Goal: Task Accomplishment & Management: Manage account settings

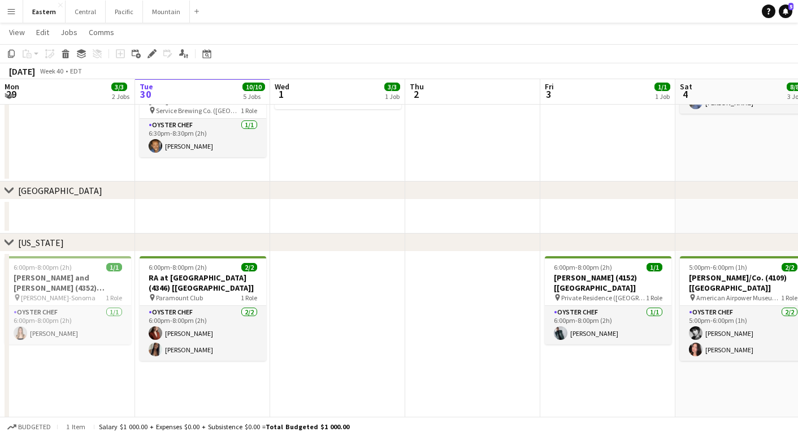
scroll to position [539, 0]
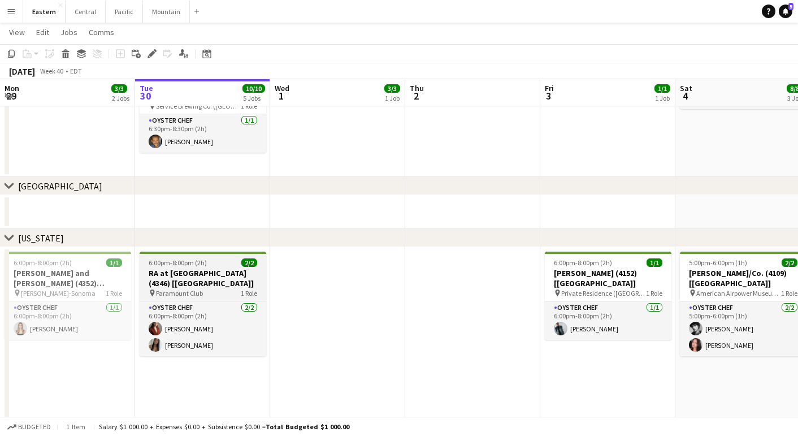
click at [204, 274] on h3 "RA at [GEOGRAPHIC_DATA] (4346) [[GEOGRAPHIC_DATA]]" at bounding box center [203, 278] width 127 height 20
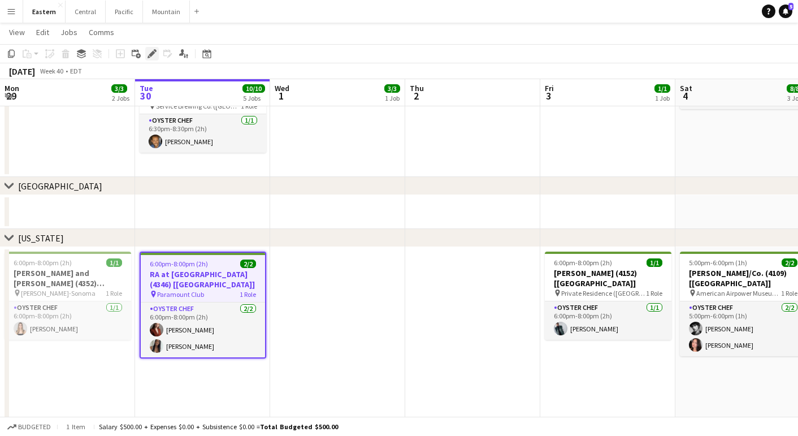
click at [149, 52] on icon "Edit" at bounding box center [152, 53] width 9 height 9
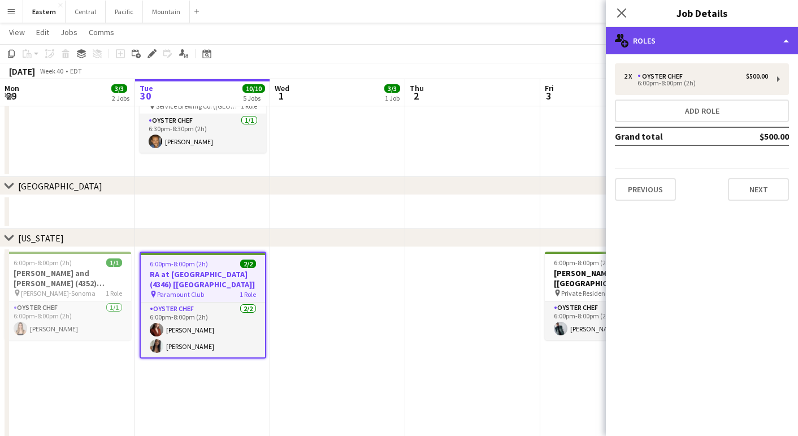
click at [634, 45] on div "multiple-users-add Roles" at bounding box center [702, 40] width 192 height 27
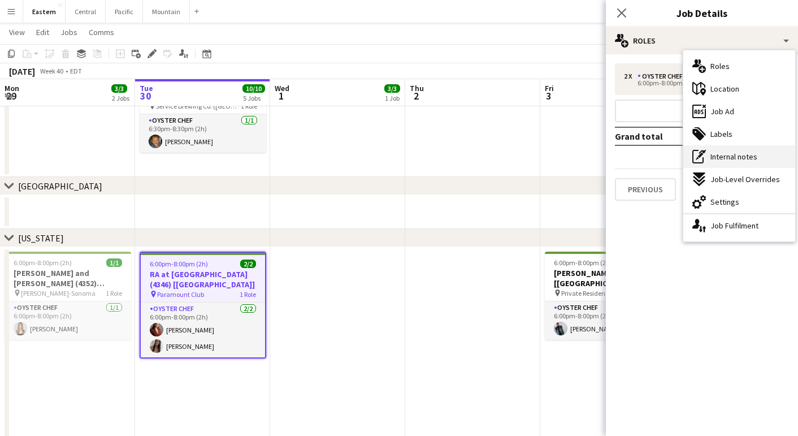
click at [703, 158] on icon at bounding box center [697, 157] width 11 height 14
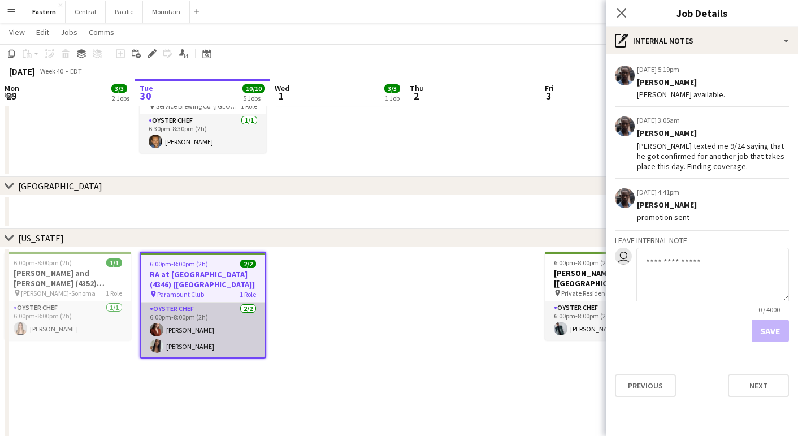
click at [248, 308] on app-card-role "Oyster Chef [DATE] 6:00pm-8:00pm (2h) [PERSON_NAME] [PERSON_NAME]" at bounding box center [203, 329] width 124 height 55
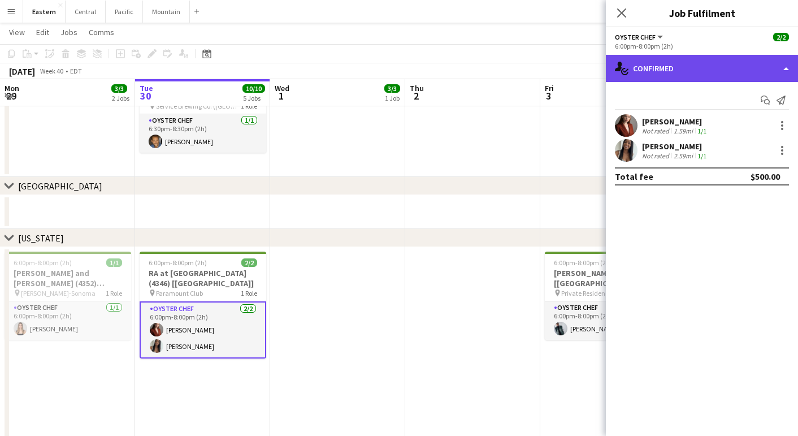
click at [718, 66] on div "single-neutral-actions-check-2 Confirmed" at bounding box center [702, 68] width 192 height 27
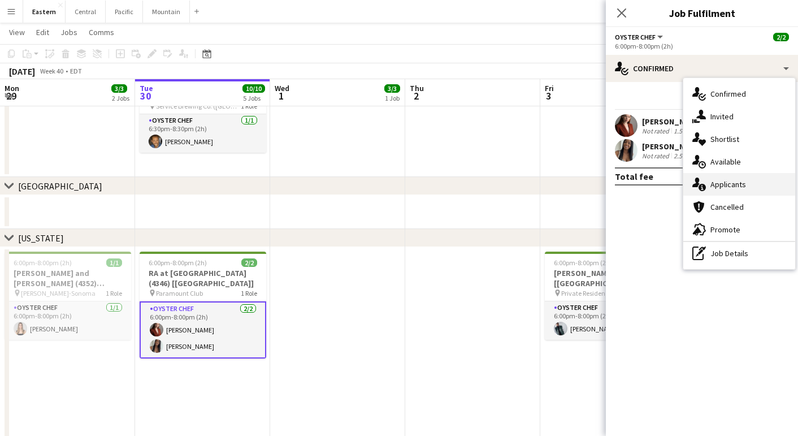
click at [734, 177] on div "single-neutral-actions-information Applicants" at bounding box center [739, 184] width 112 height 23
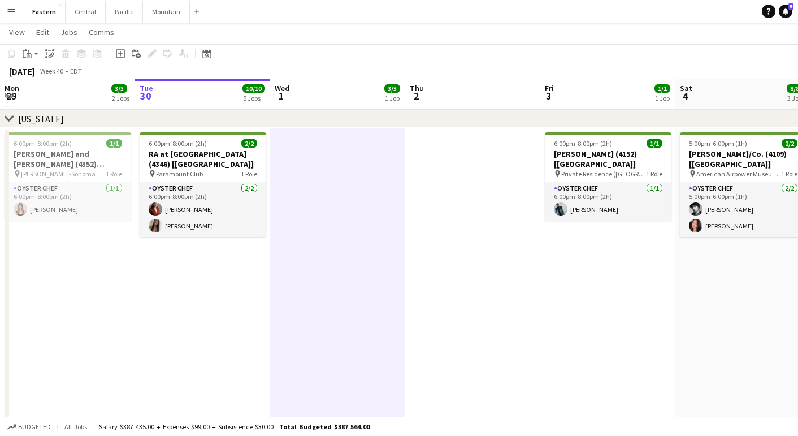
scroll to position [655, 0]
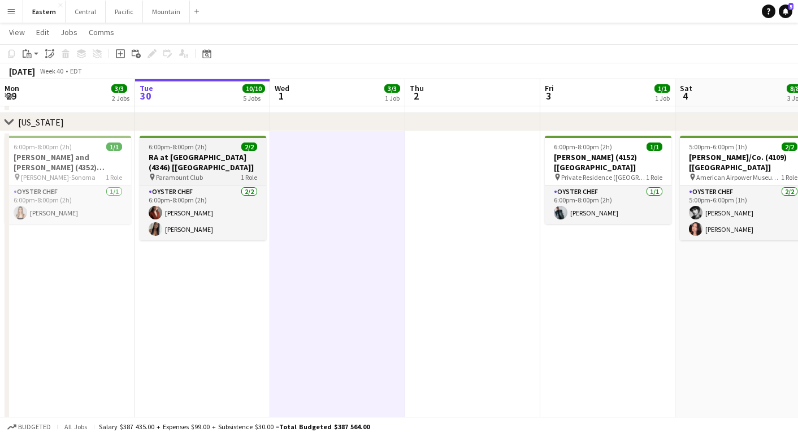
click at [185, 166] on h3 "RA at [GEOGRAPHIC_DATA] (4346) [[GEOGRAPHIC_DATA]]" at bounding box center [203, 162] width 127 height 20
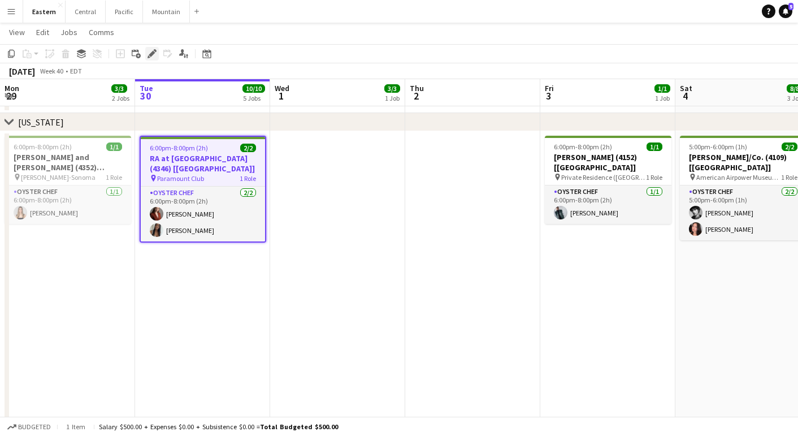
click at [153, 51] on icon at bounding box center [152, 54] width 6 height 6
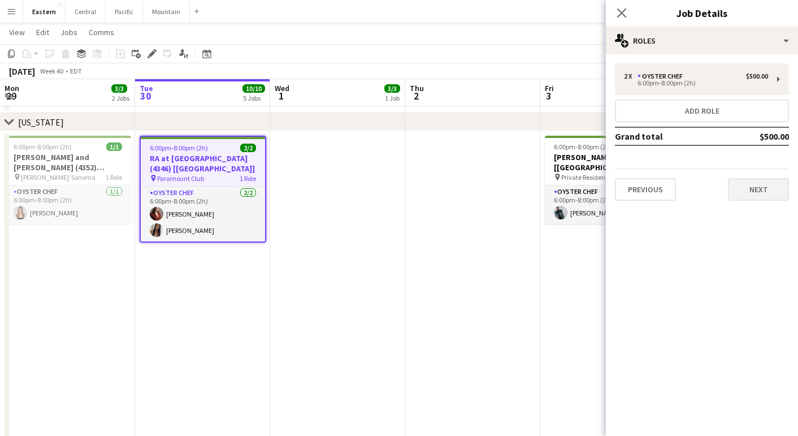
click at [768, 182] on button "Next" at bounding box center [758, 189] width 61 height 23
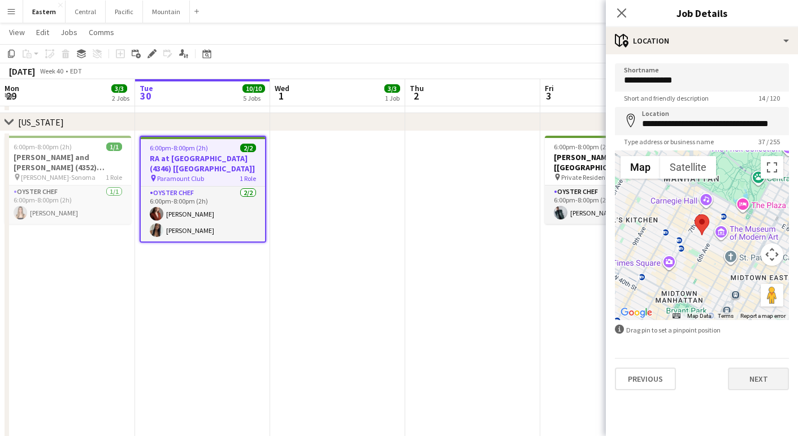
click at [747, 375] on button "Next" at bounding box center [758, 378] width 61 height 23
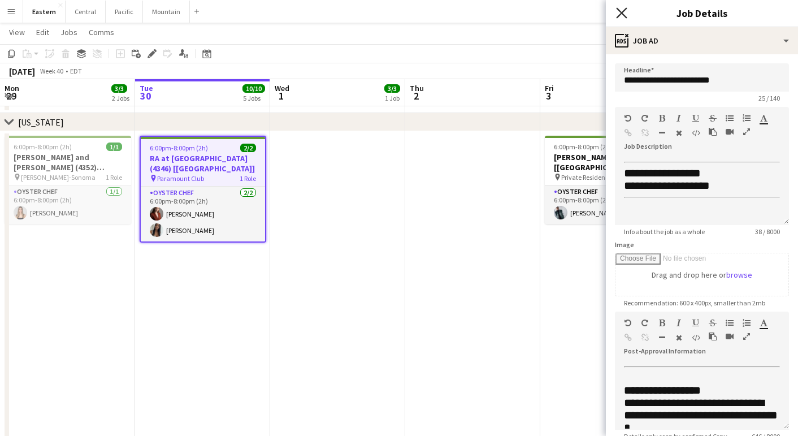
click at [621, 11] on icon at bounding box center [621, 12] width 11 height 11
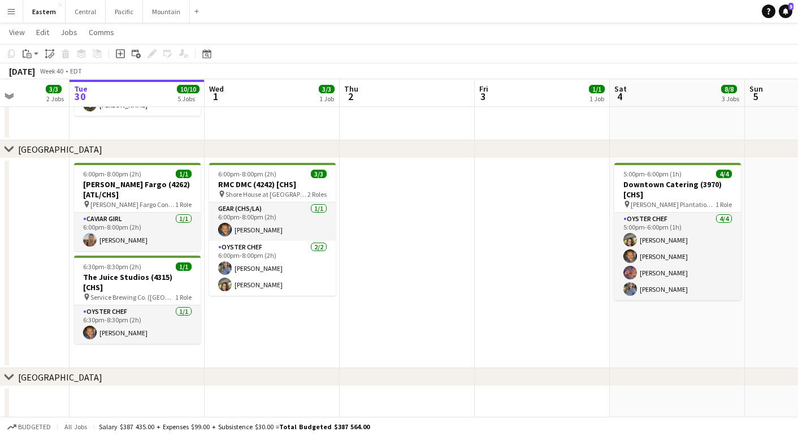
scroll to position [349, 0]
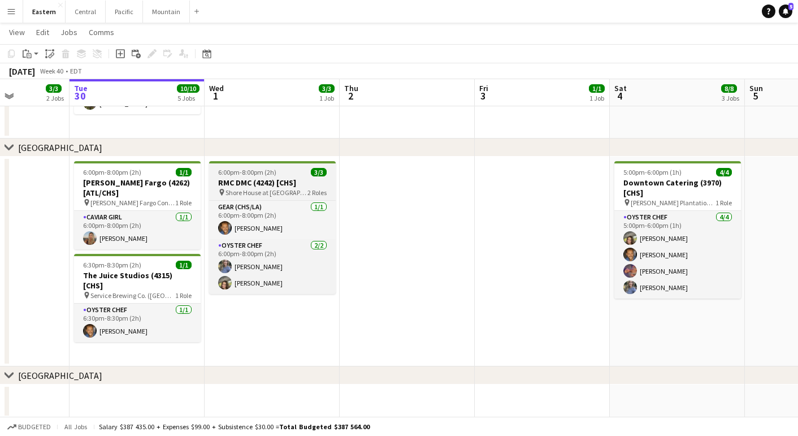
click at [274, 181] on h3 "RMC DMC (4242) [CHS]" at bounding box center [272, 182] width 127 height 10
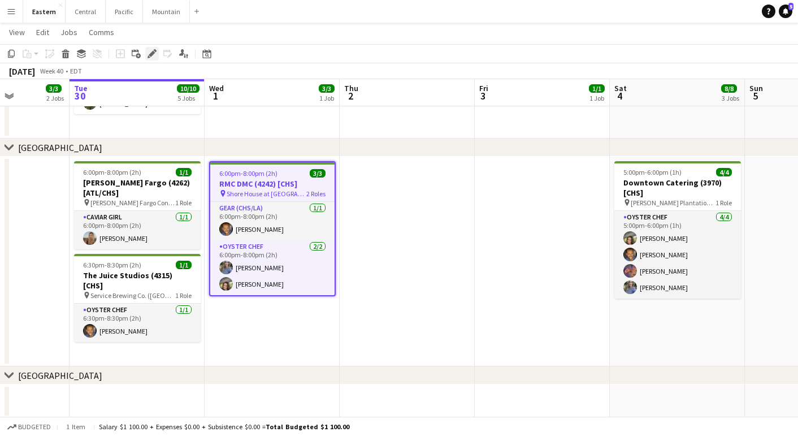
click at [153, 57] on icon "Edit" at bounding box center [152, 53] width 9 height 9
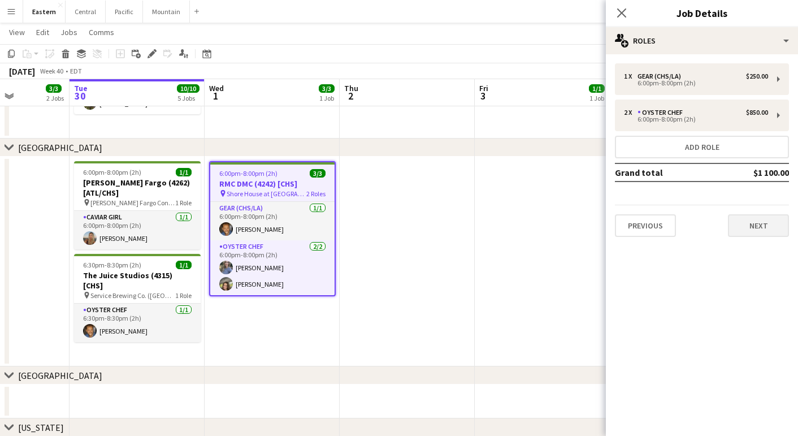
click at [753, 227] on button "Next" at bounding box center [758, 225] width 61 height 23
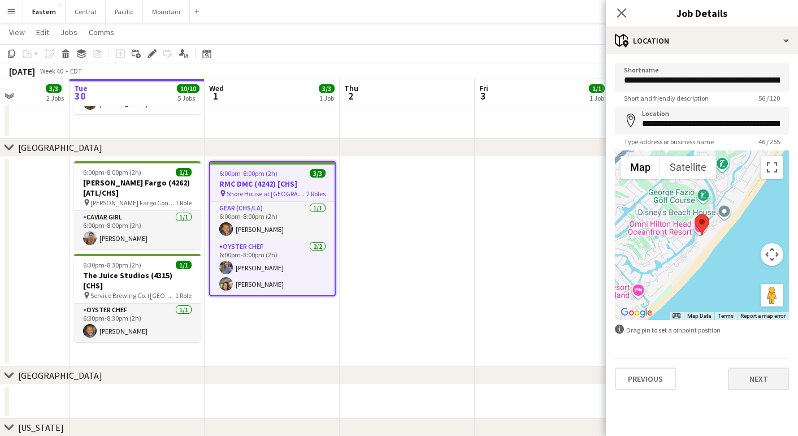
click at [758, 371] on button "Next" at bounding box center [758, 378] width 61 height 23
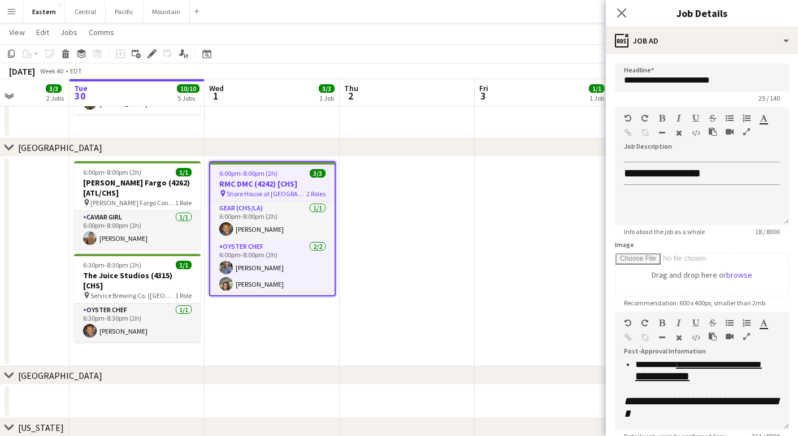
scroll to position [136, 0]
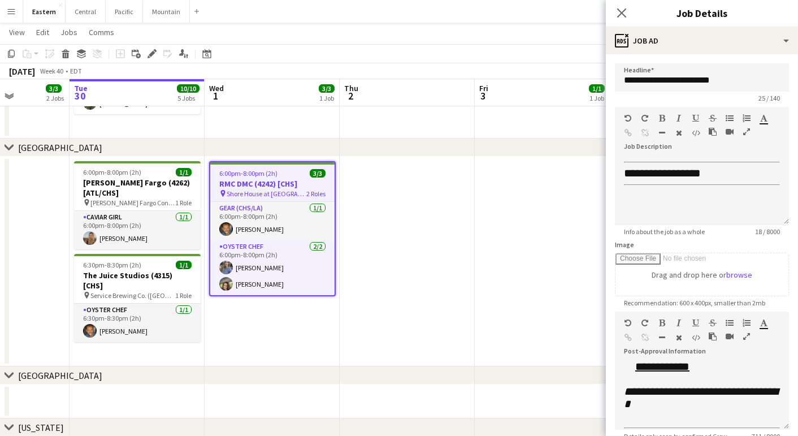
click at [542, 315] on app-date-cell at bounding box center [542, 262] width 135 height 210
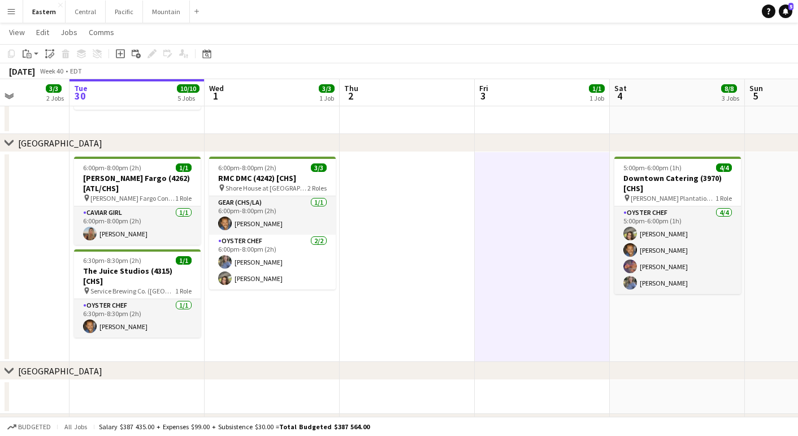
scroll to position [354, 0]
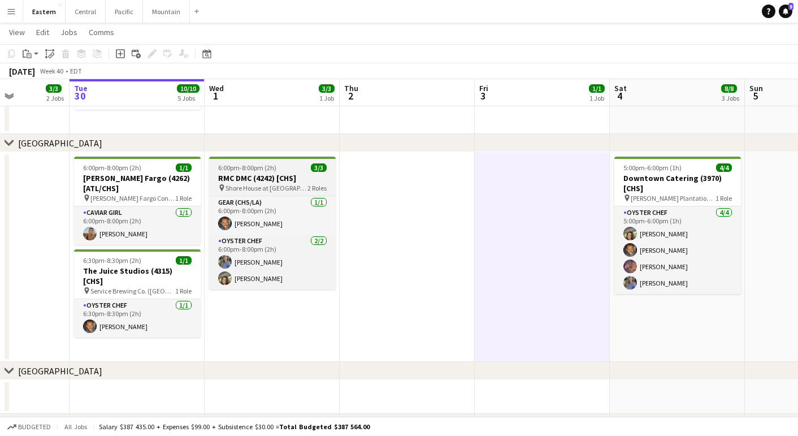
click at [257, 179] on h3 "RMC DMC (4242) [CHS]" at bounding box center [272, 178] width 127 height 10
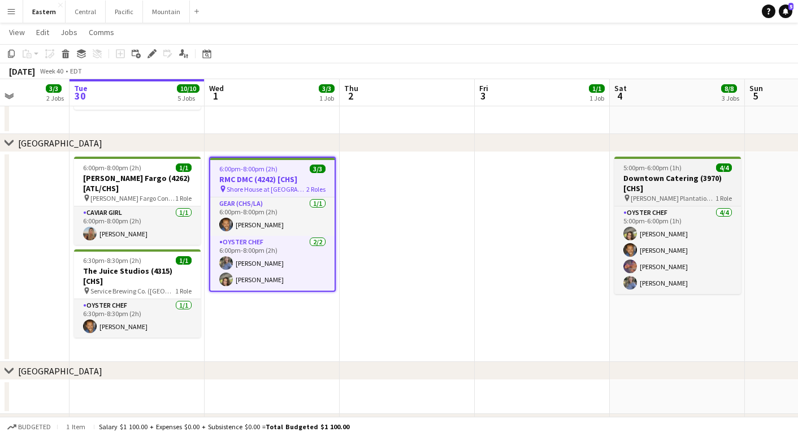
click at [667, 168] on span "5:00pm-6:00pm (1h)" at bounding box center [652, 167] width 58 height 8
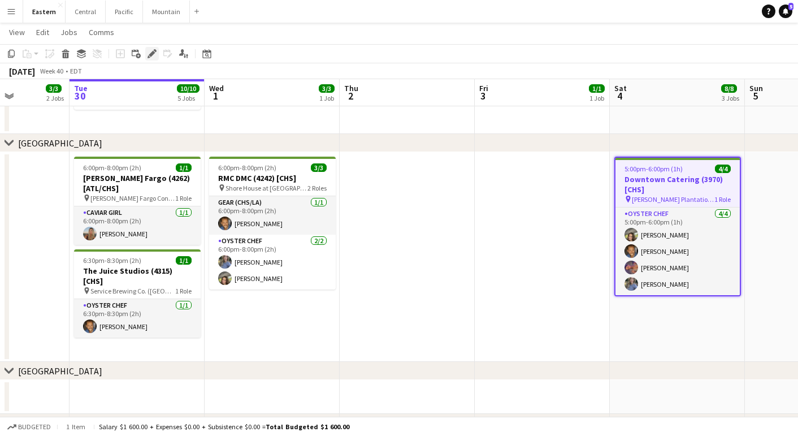
click at [151, 52] on icon "Edit" at bounding box center [152, 53] width 9 height 9
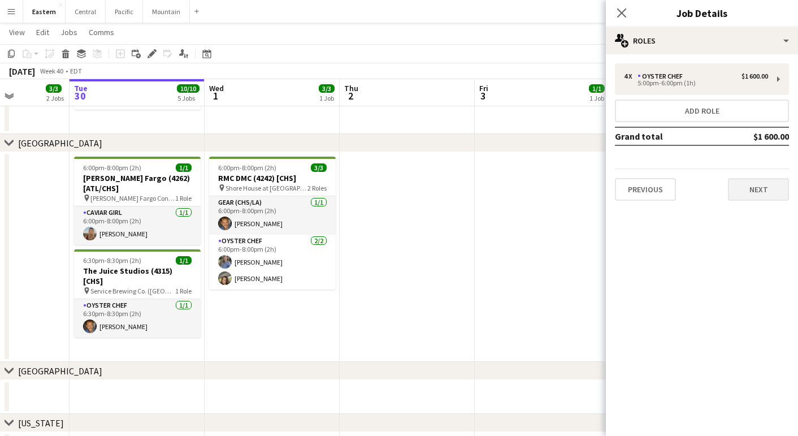
click at [764, 192] on button "Next" at bounding box center [758, 189] width 61 height 23
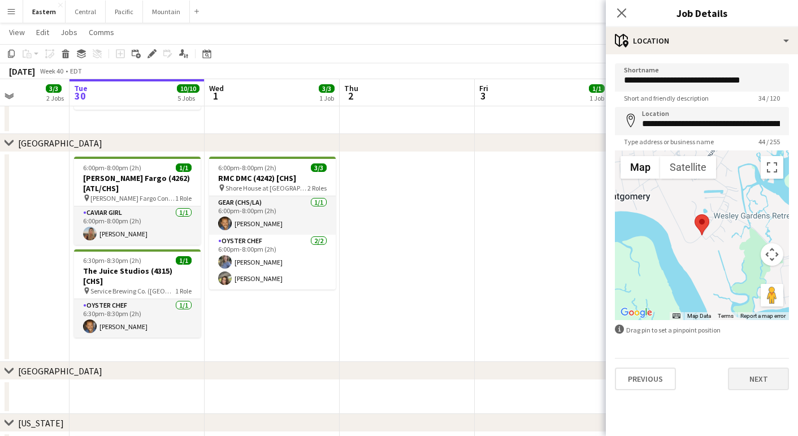
click at [755, 374] on button "Next" at bounding box center [758, 378] width 61 height 23
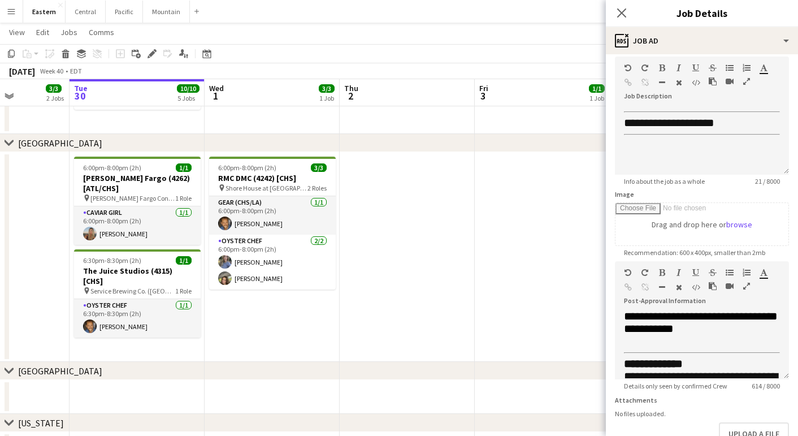
scroll to position [99, 0]
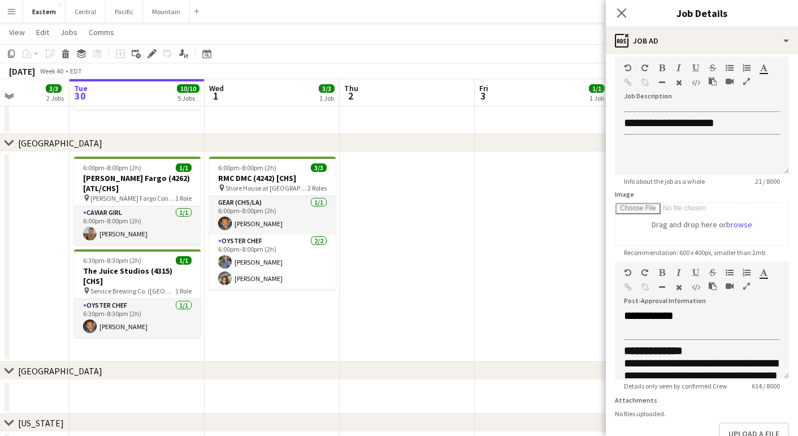
click at [490, 273] on app-date-cell at bounding box center [542, 257] width 135 height 210
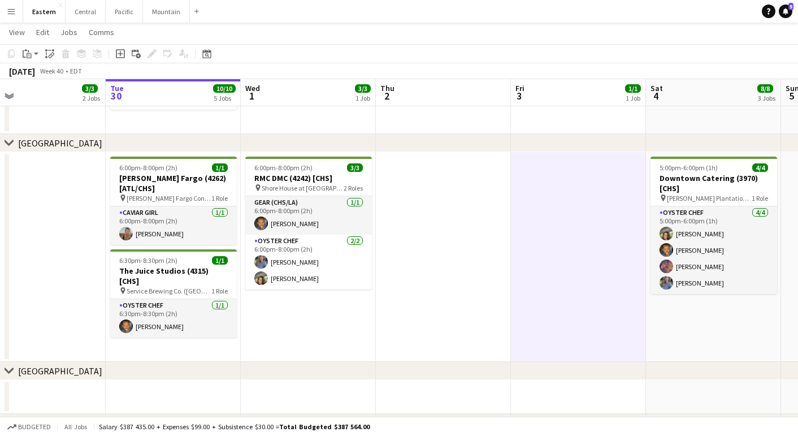
scroll to position [0, 297]
